Goal: Task Accomplishment & Management: Manage account settings

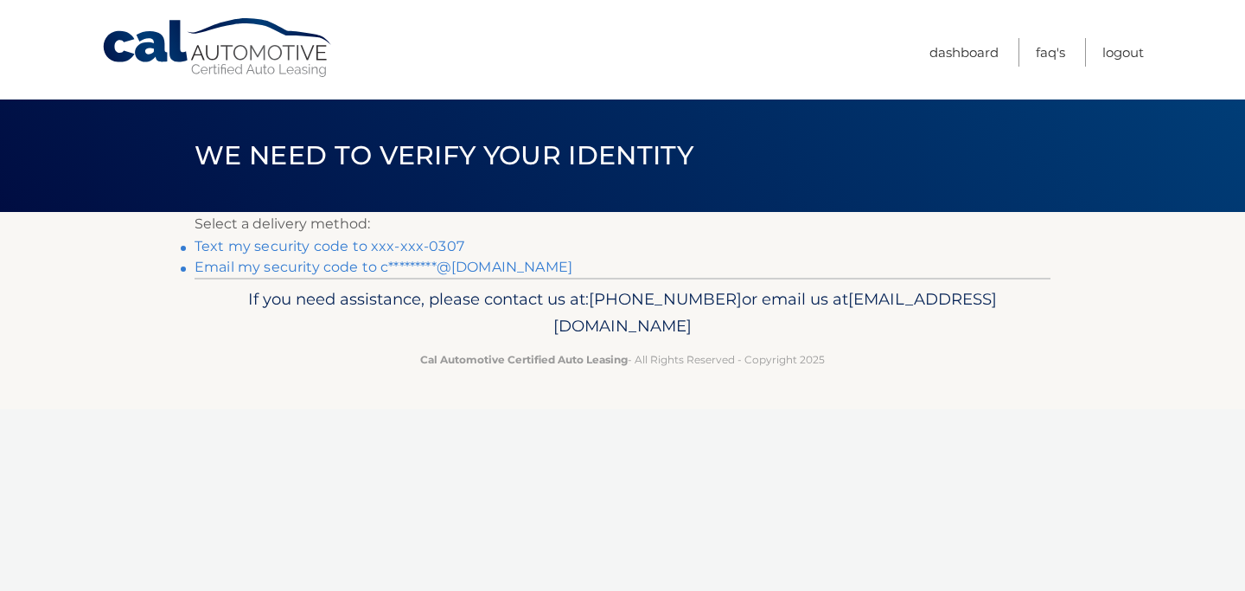
click at [329, 249] on link "Text my security code to xxx-xxx-0307" at bounding box center [330, 246] width 270 height 16
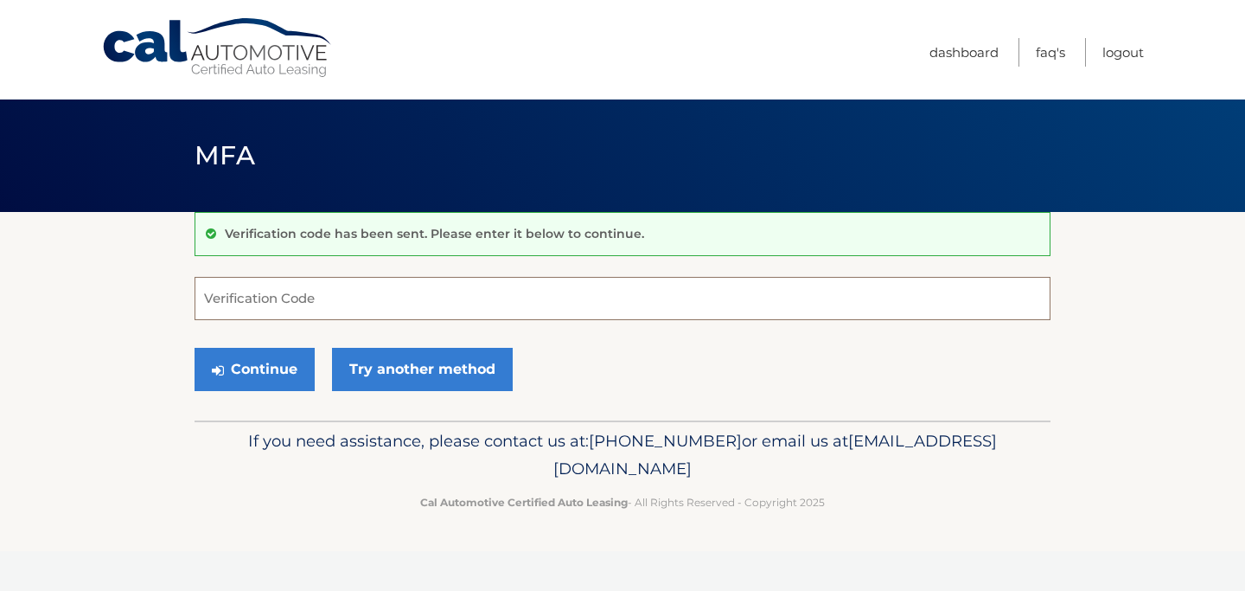
click at [311, 302] on input "Verification Code" at bounding box center [623, 298] width 856 height 43
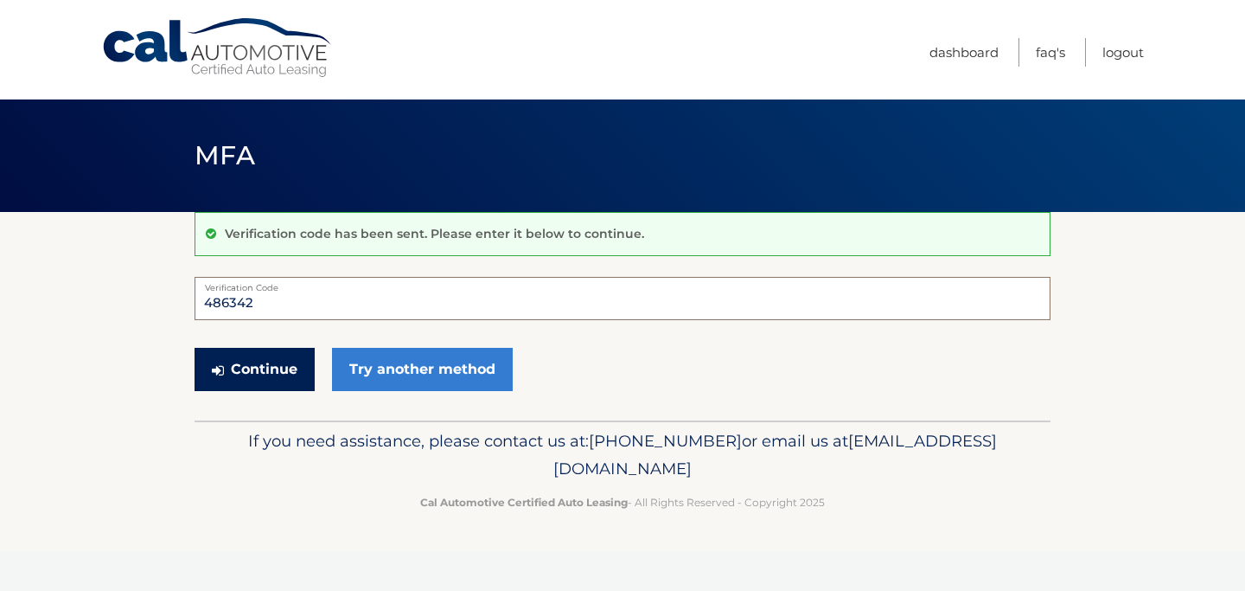
type input "486342"
click at [256, 367] on button "Continue" at bounding box center [255, 369] width 120 height 43
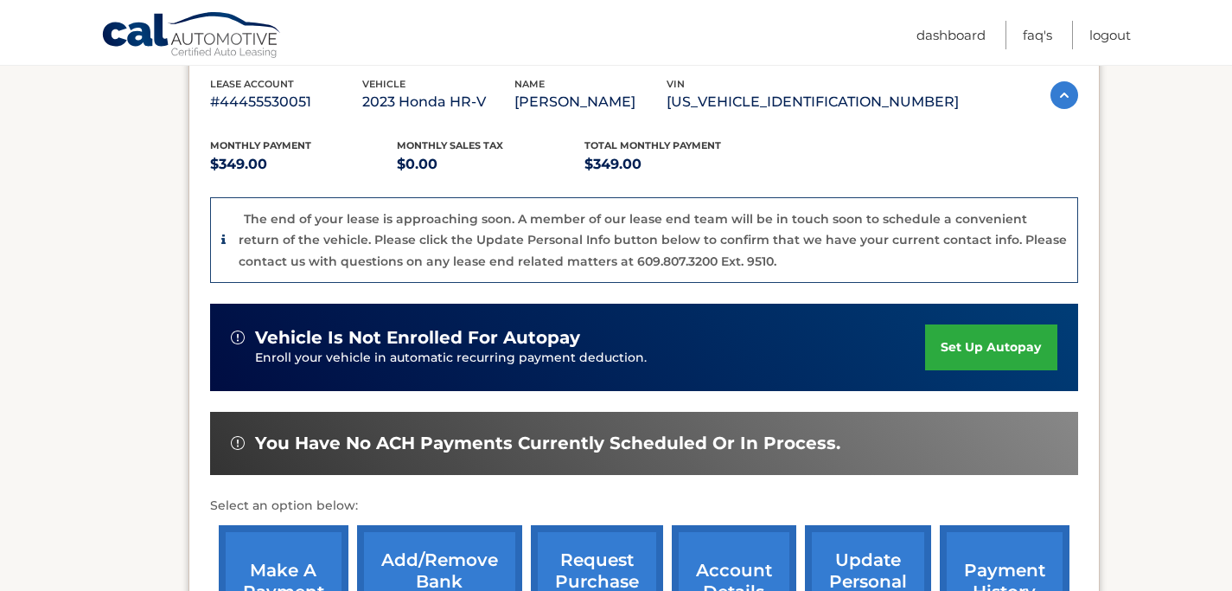
scroll to position [432, 0]
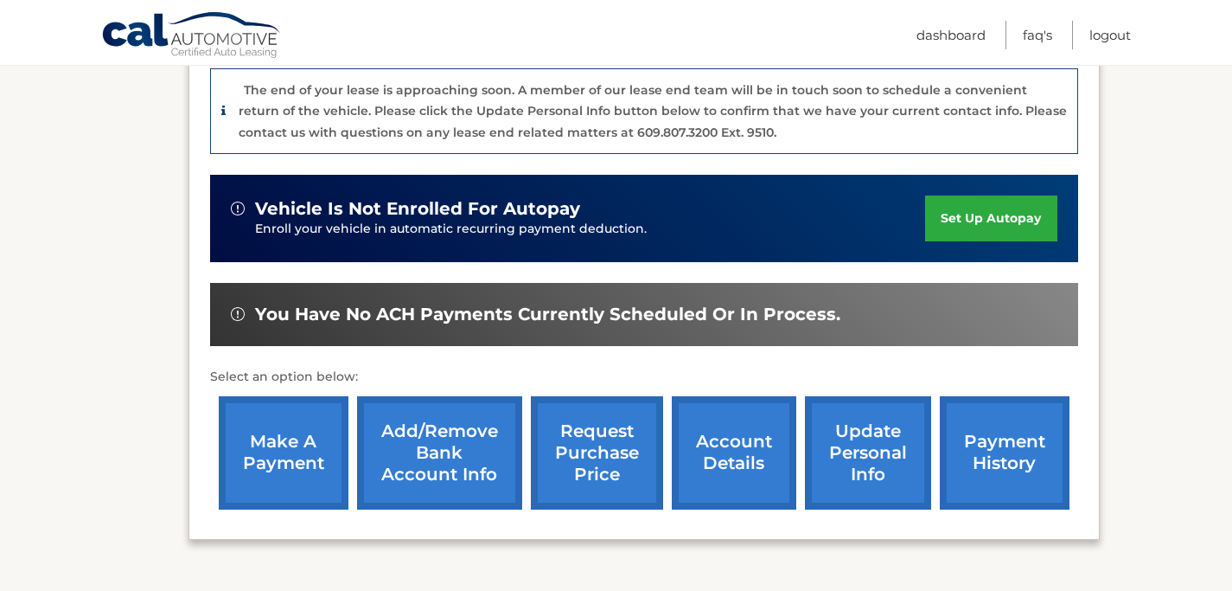
click at [283, 449] on link "make a payment" at bounding box center [284, 452] width 130 height 113
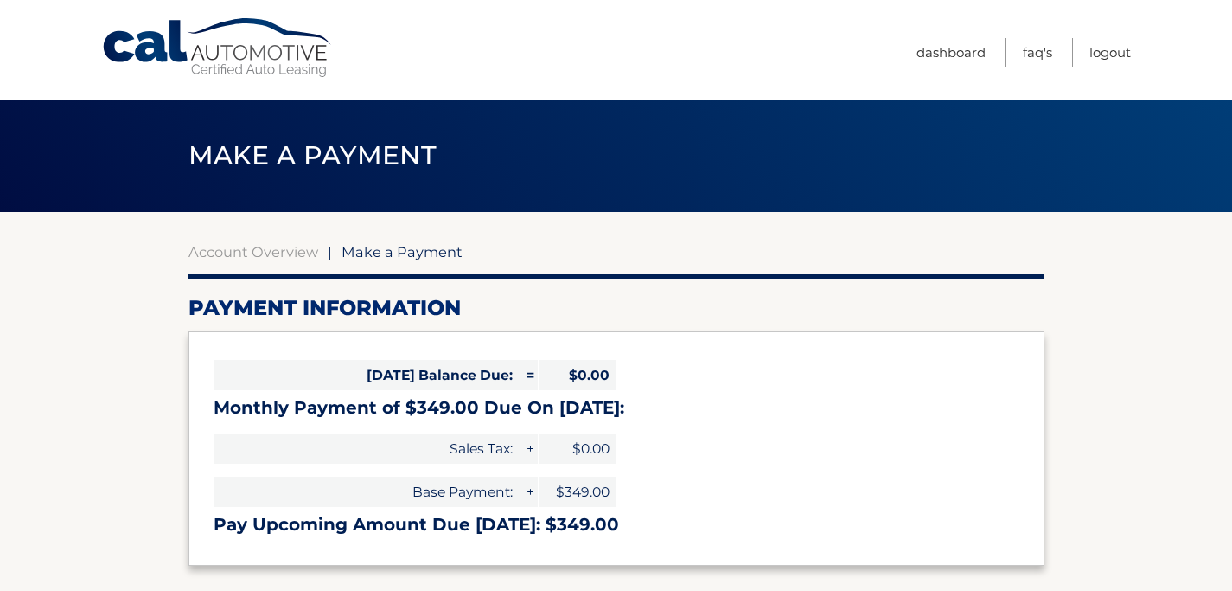
select select "YzRhYTcxY2YtY2RjNy00NDM4LWFhMjYtOGZkMTFlOWYwYWUw"
click at [275, 247] on link "Account Overview" at bounding box center [254, 251] width 130 height 17
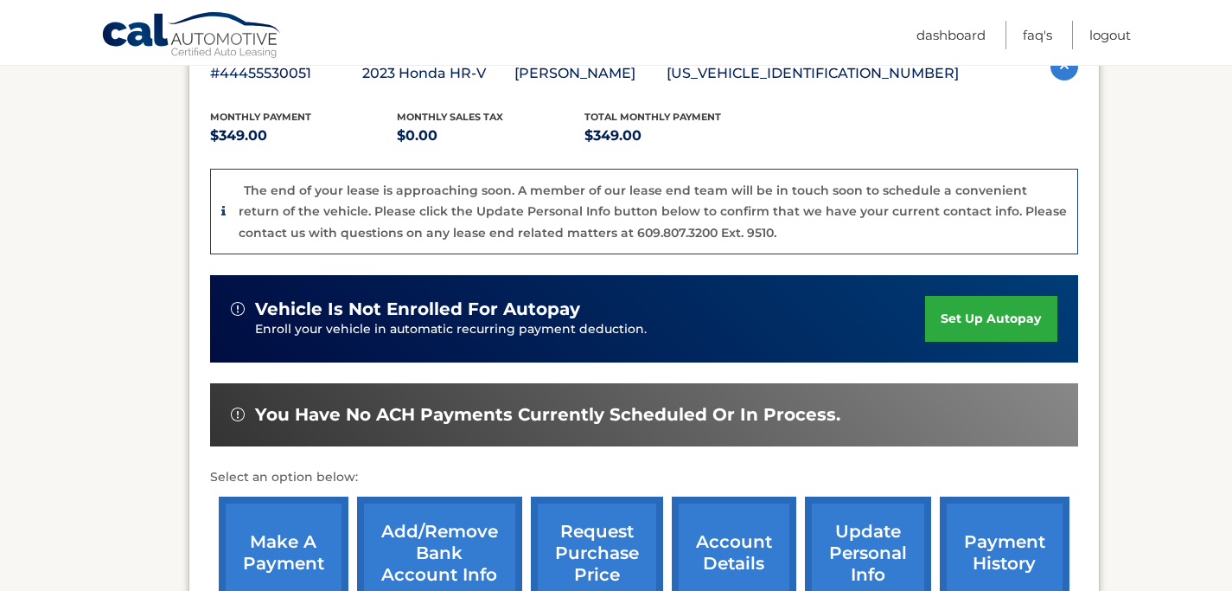
scroll to position [432, 0]
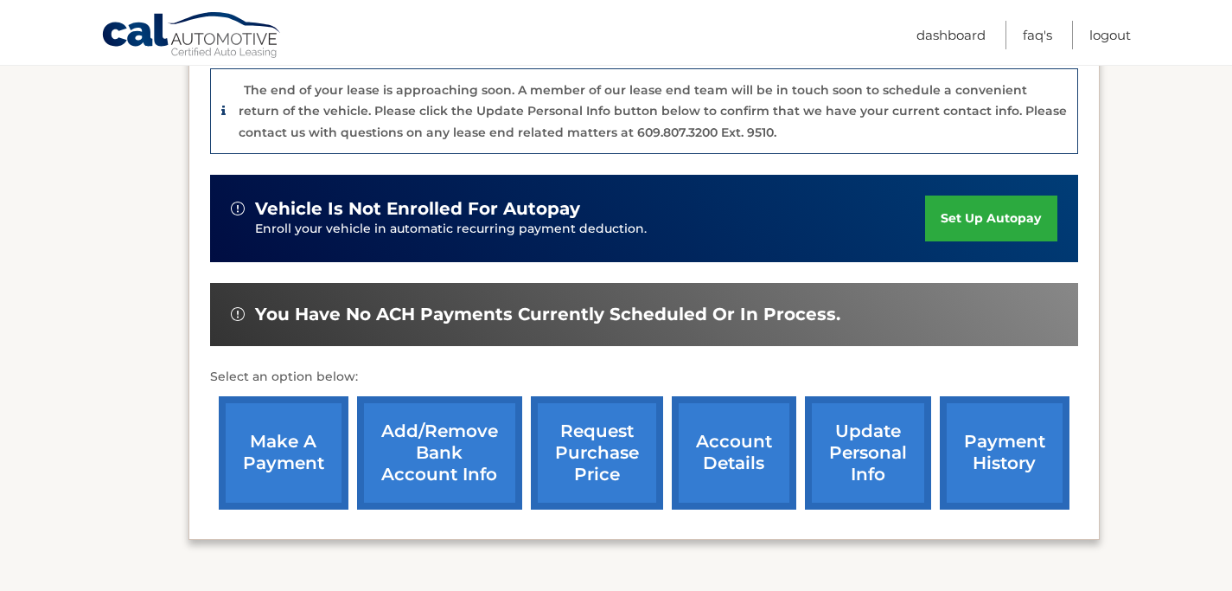
click at [1013, 438] on link "payment history" at bounding box center [1005, 452] width 130 height 113
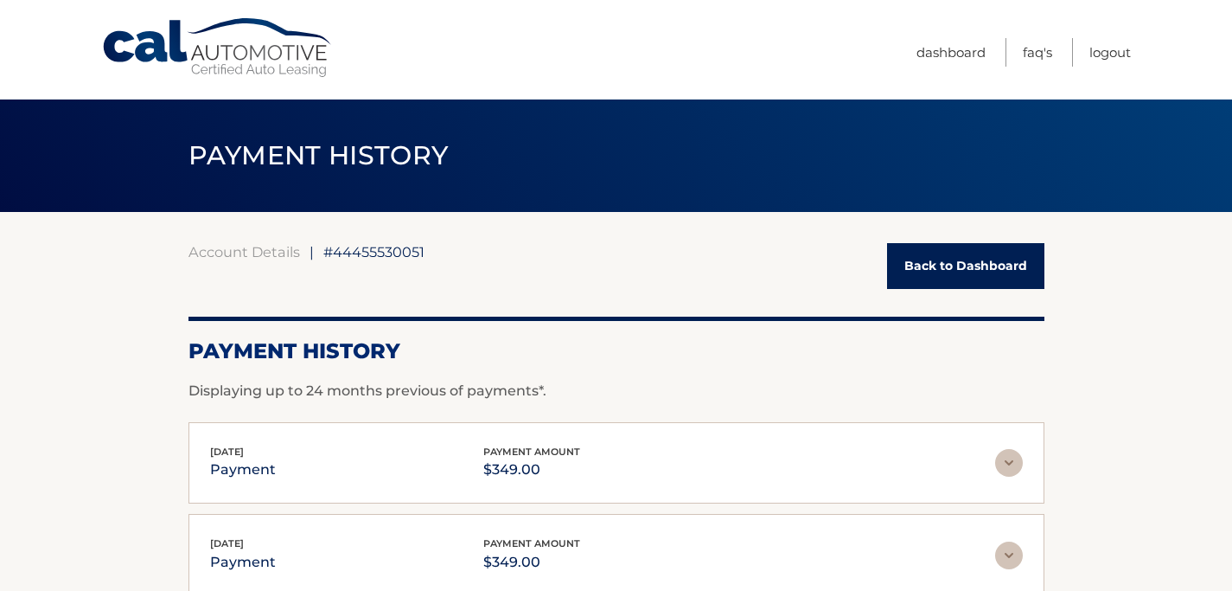
click at [980, 264] on link "Back to Dashboard" at bounding box center [965, 266] width 157 height 46
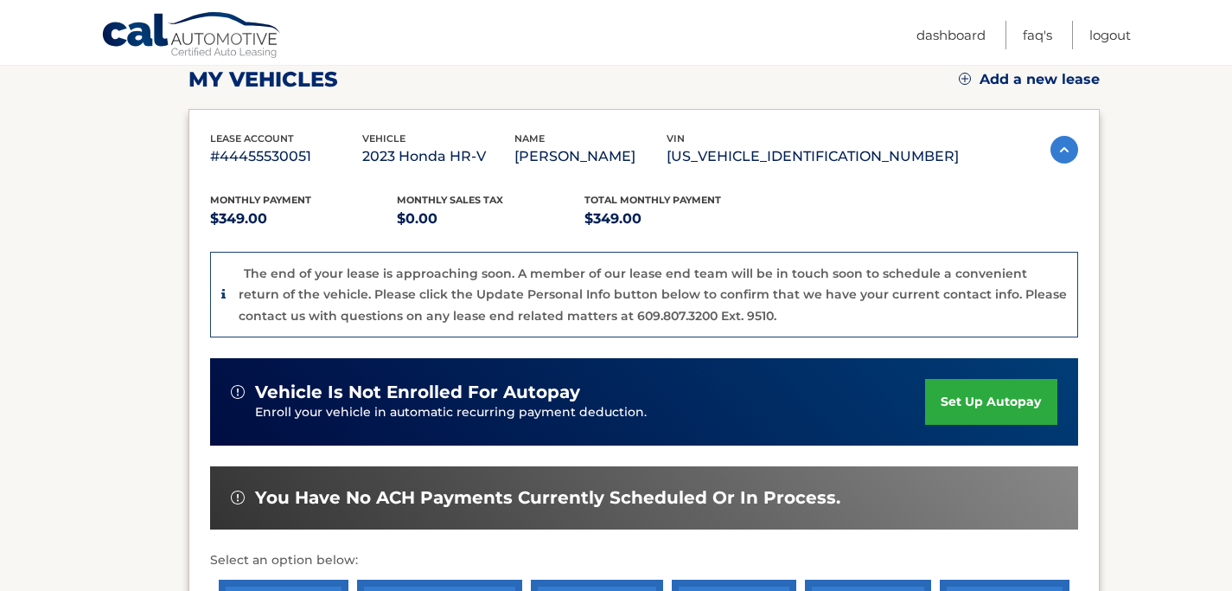
scroll to position [259, 0]
